Goal: Task Accomplishment & Management: Use online tool/utility

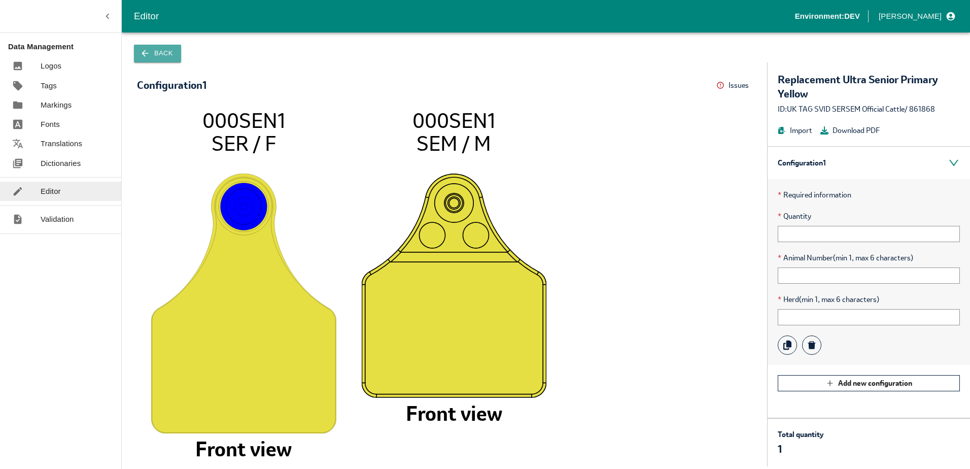
click at [163, 53] on button "Back" at bounding box center [157, 54] width 47 height 18
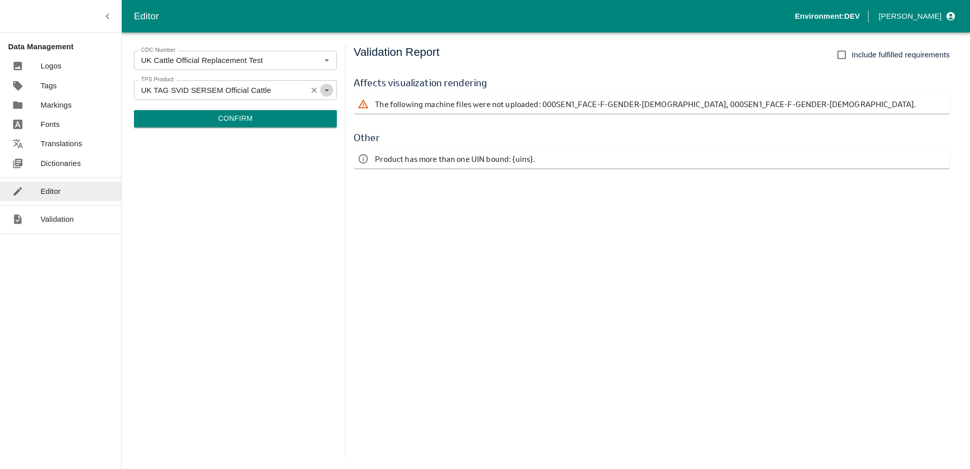
click at [325, 94] on icon "Open" at bounding box center [326, 89] width 11 height 11
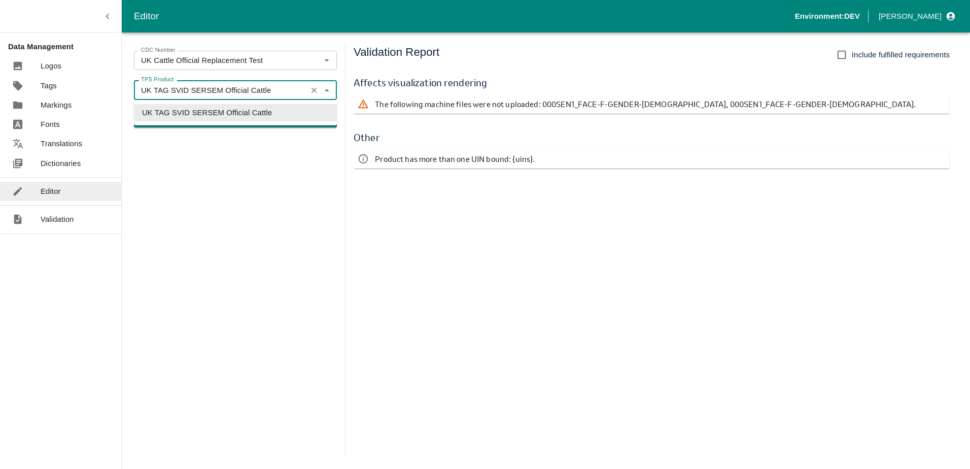
click at [333, 94] on div "UK TAG SVID SERSEM Official Cattle TPS Product" at bounding box center [235, 89] width 203 height 19
click at [327, 90] on icon "Close" at bounding box center [326, 90] width 5 height 3
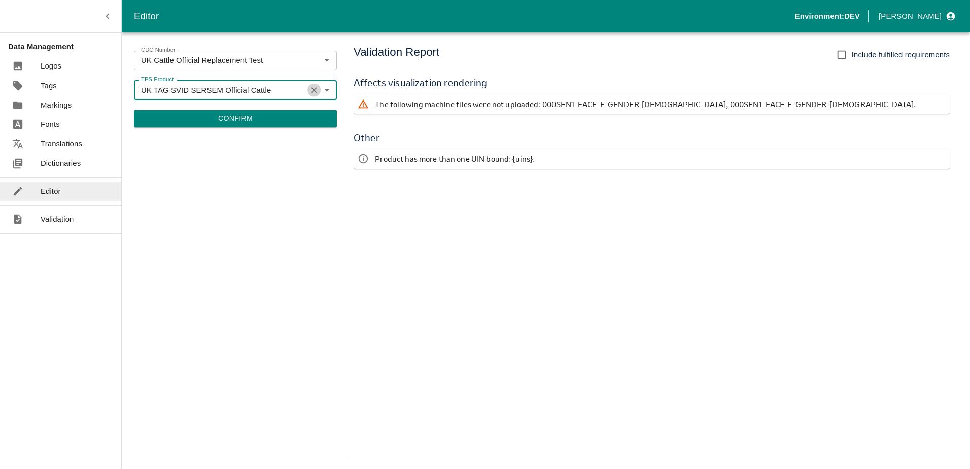
click at [313, 90] on icon "Clear" at bounding box center [315, 90] width 10 height 10
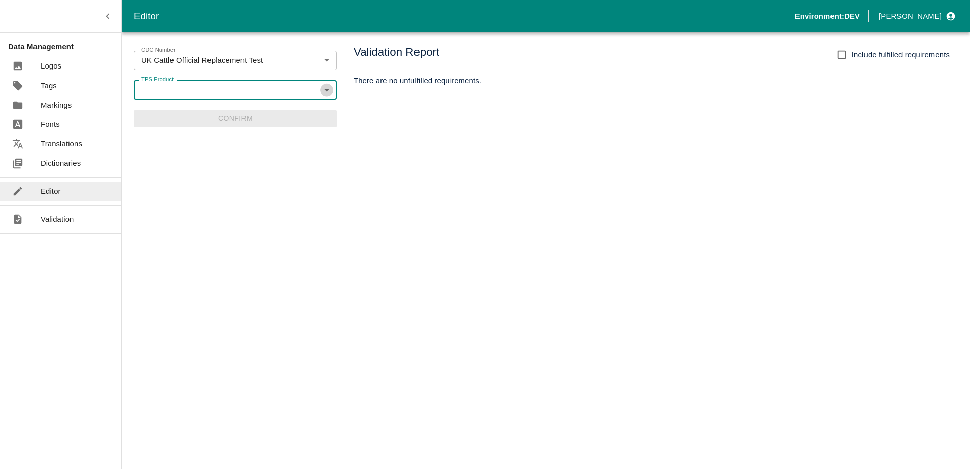
click at [325, 90] on icon "Open" at bounding box center [326, 90] width 5 height 3
click at [325, 92] on icon "Open" at bounding box center [326, 89] width 11 height 11
click at [216, 127] on li "UK Test Product" at bounding box center [235, 129] width 203 height 17
type input "UK Test Product"
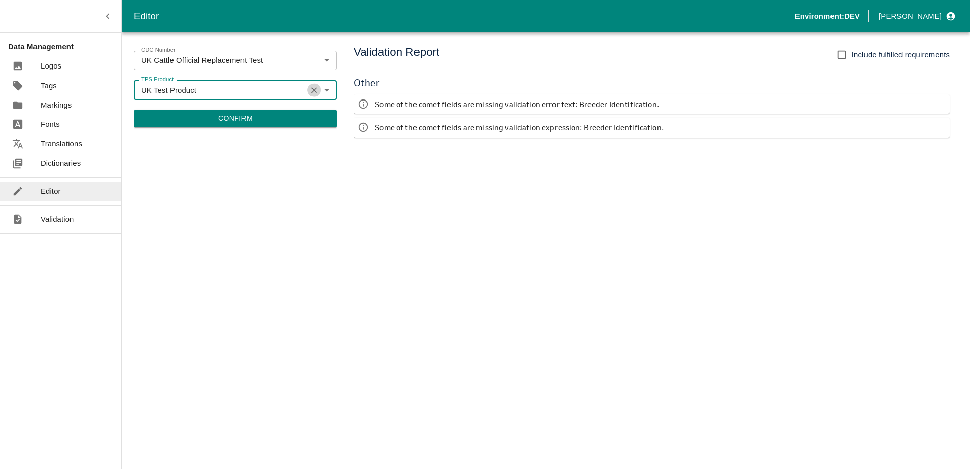
click at [314, 92] on icon "Clear" at bounding box center [315, 90] width 10 height 10
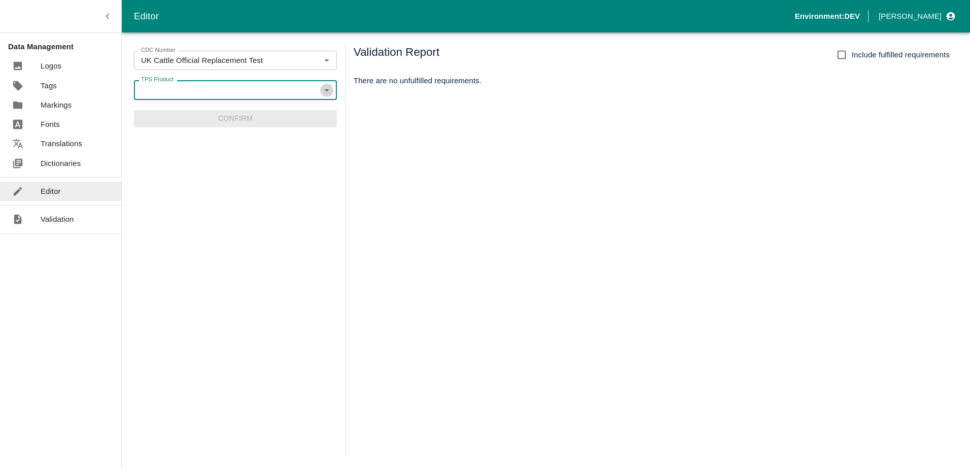
click at [326, 95] on icon "Open" at bounding box center [326, 89] width 11 height 11
click at [280, 108] on li "UK TAG SVID SERSEM Official Cattle" at bounding box center [235, 112] width 203 height 17
type input "UK TAG SVID SERSEM Official Cattle"
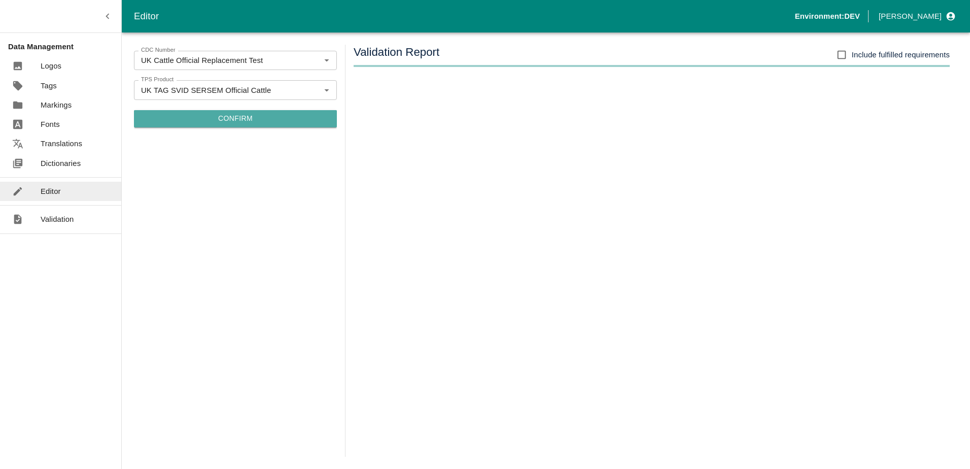
click at [245, 116] on button "Confirm" at bounding box center [235, 118] width 203 height 17
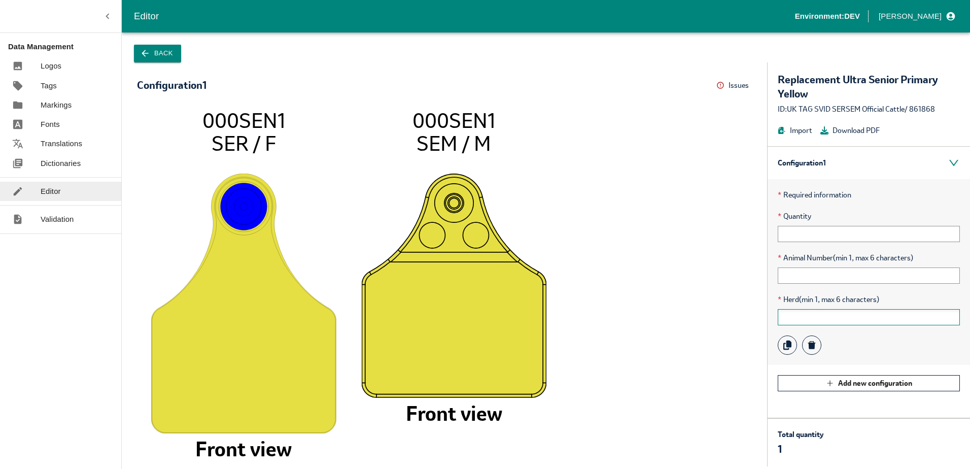
click at [803, 313] on input "text" at bounding box center [869, 317] width 182 height 16
click at [803, 276] on input "text" at bounding box center [869, 275] width 182 height 16
click at [788, 319] on input "77777" at bounding box center [869, 317] width 182 height 16
type input "777777"
click at [826, 283] on input "text" at bounding box center [869, 275] width 182 height 16
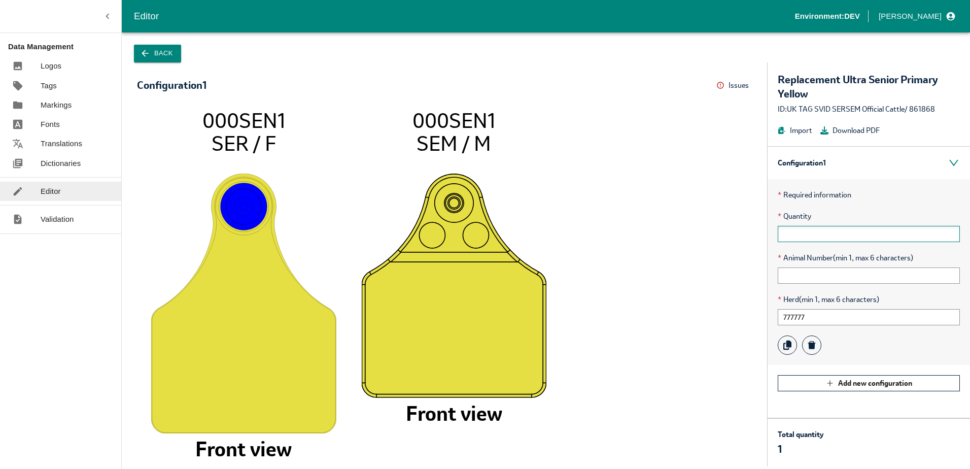
click at [827, 241] on input "text" at bounding box center [869, 234] width 182 height 16
